Goal: Task Accomplishment & Management: Manage account settings

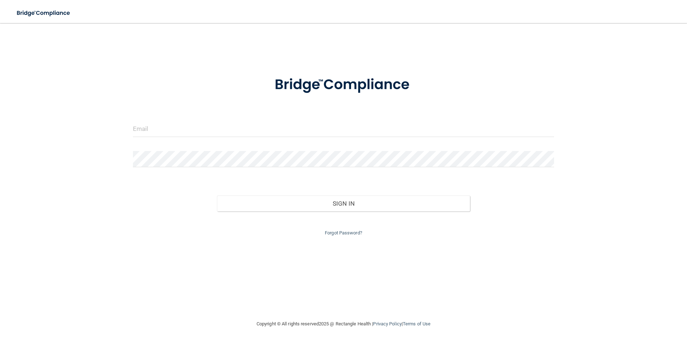
drag, startPoint x: 346, startPoint y: 232, endPoint x: 345, endPoint y: 236, distance: 4.0
click at [346, 232] on link "Forgot Password?" at bounding box center [343, 232] width 37 height 5
click at [261, 151] on input "email" at bounding box center [344, 151] width 220 height 16
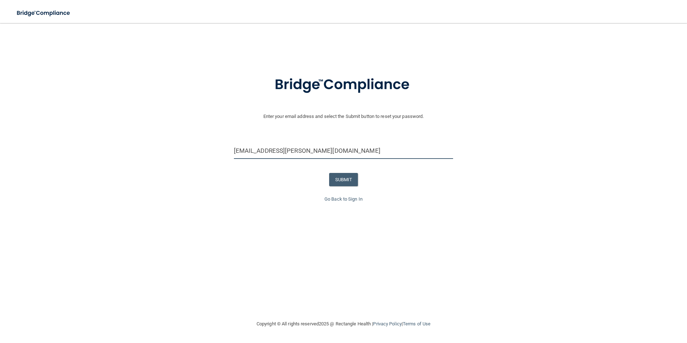
type input "[EMAIL_ADDRESS][PERSON_NAME][DOMAIN_NAME]"
click at [352, 184] on button "SUBMIT" at bounding box center [343, 179] width 29 height 13
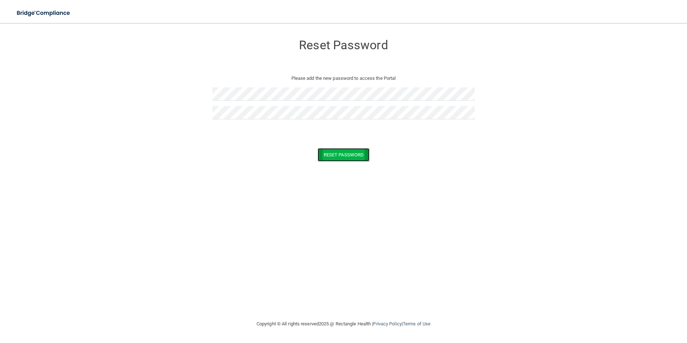
click at [337, 154] on button "Reset Password" at bounding box center [344, 154] width 52 height 13
